Goal: Find specific page/section: Find specific page/section

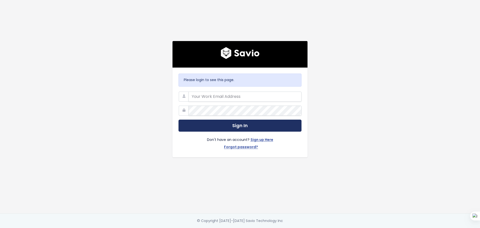
type input "[PERSON_NAME][EMAIL_ADDRESS][PERSON_NAME][DOMAIN_NAME]"
click at [287, 124] on button "Sign In" at bounding box center [240, 126] width 123 height 12
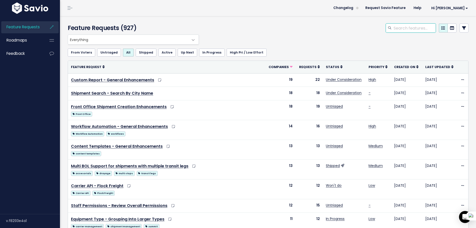
click at [418, 26] on input "search" at bounding box center [414, 28] width 43 height 9
click at [405, 33] on div at bounding box center [336, 29] width 273 height 11
click at [405, 32] on input "search" at bounding box center [414, 28] width 43 height 9
type input "alert"
